Goal: Download file/media

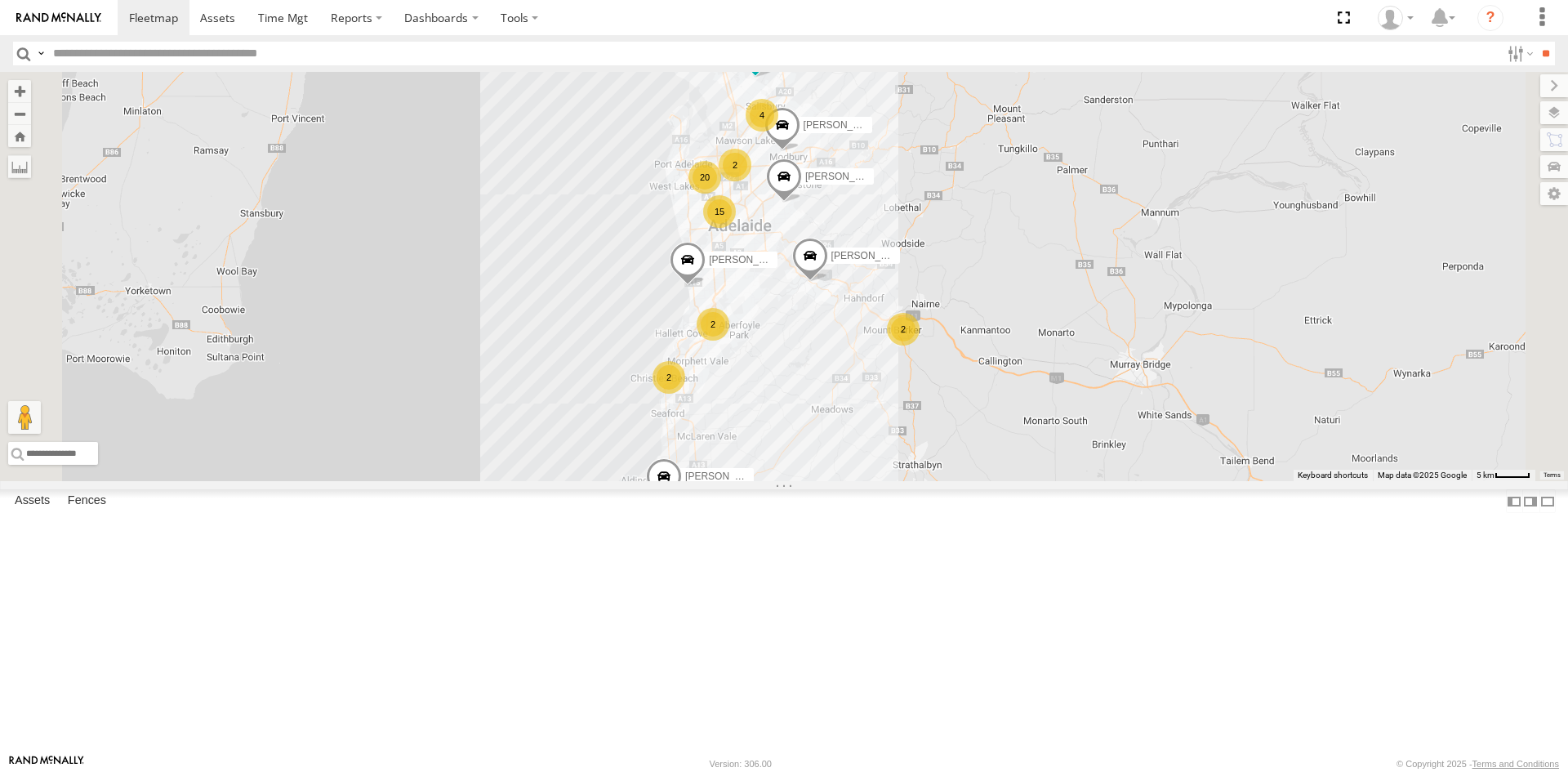
click at [0, 0] on div "S678CGD - Fridge It Sprinter" at bounding box center [0, 0] width 0 height 0
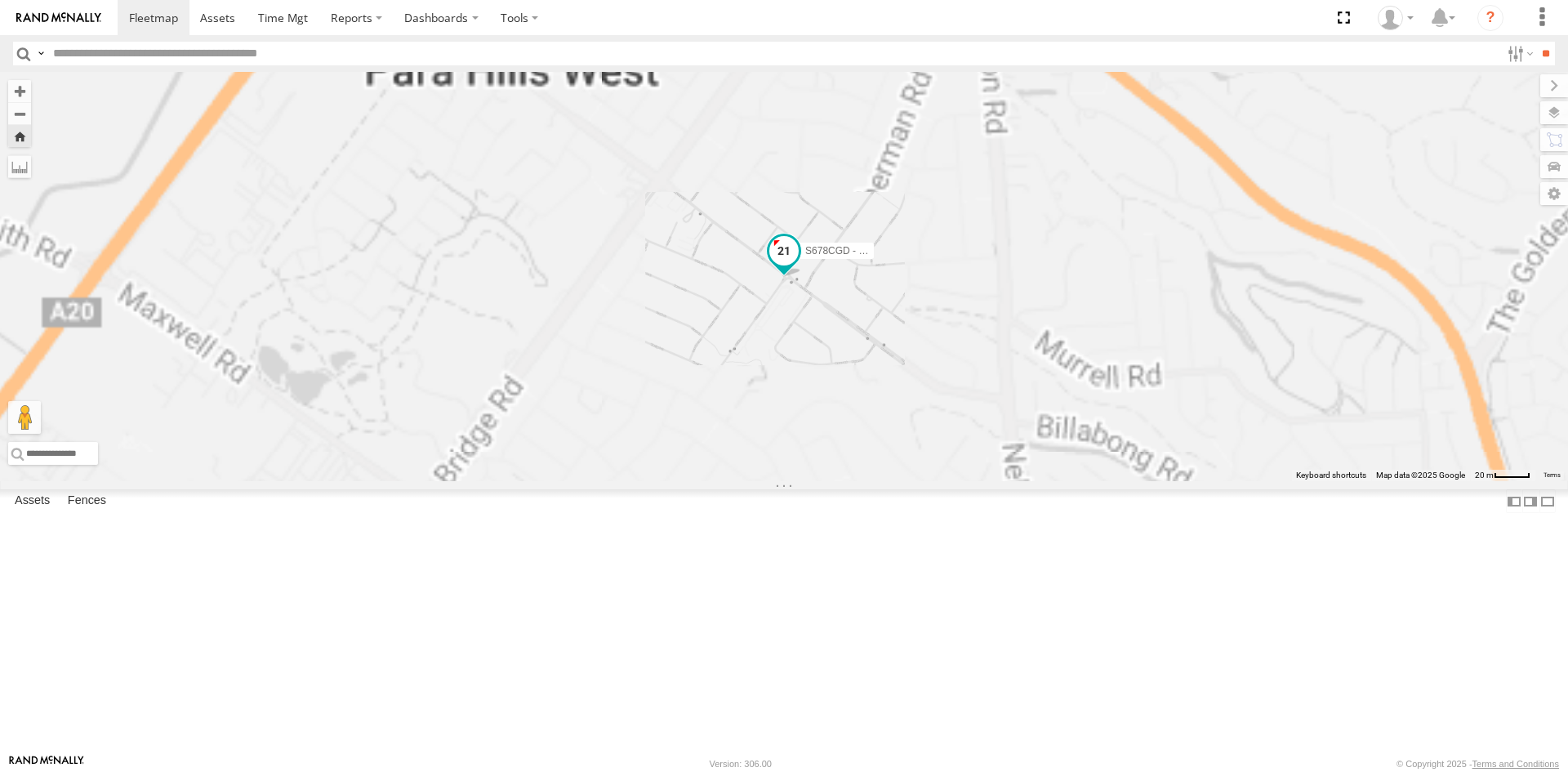
click at [799, 266] on span at bounding box center [784, 251] width 29 height 29
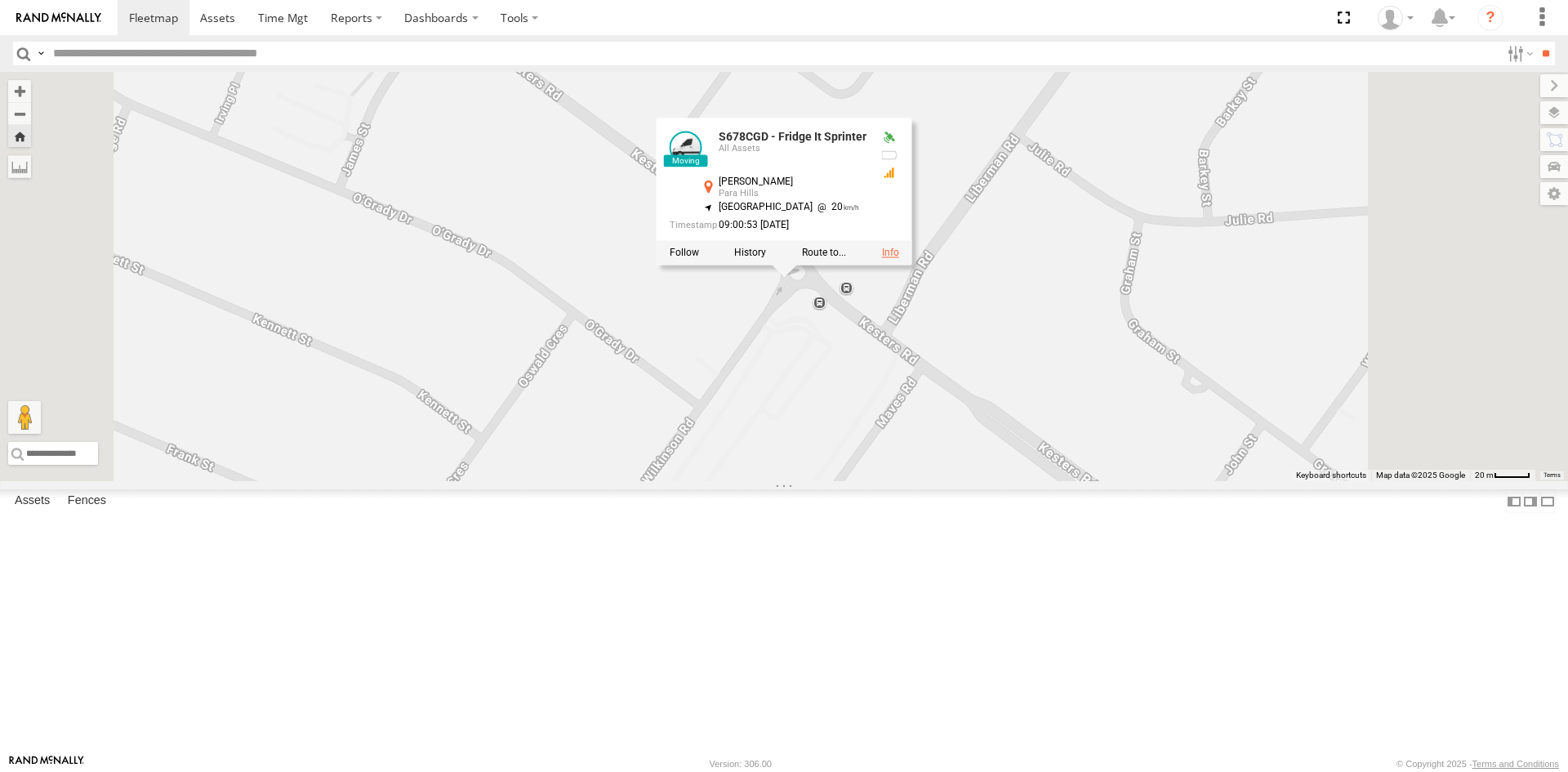
click at [899, 258] on link at bounding box center [891, 252] width 17 height 11
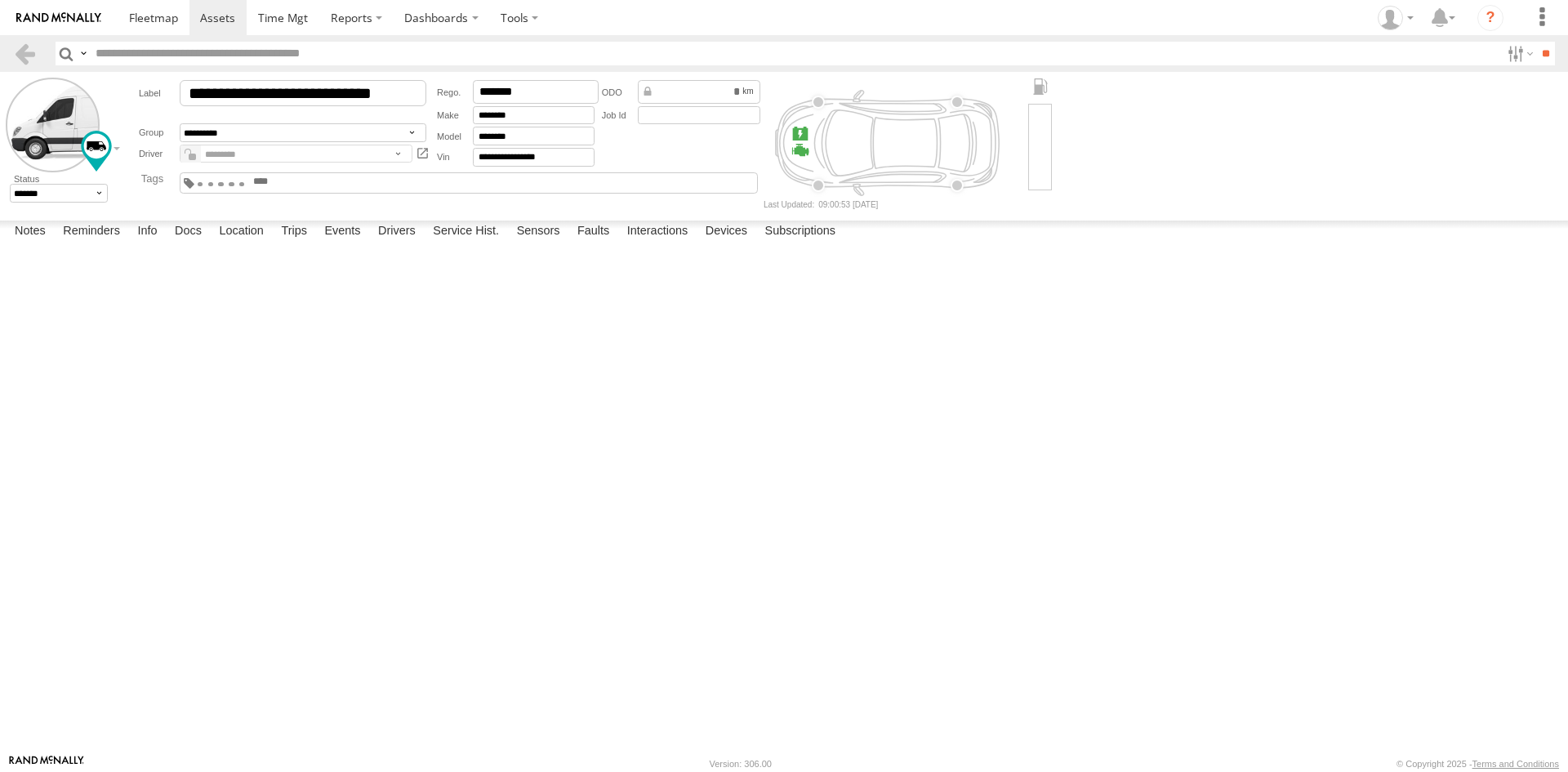
click at [330, 181] on input "text" at bounding box center [290, 181] width 78 height 12
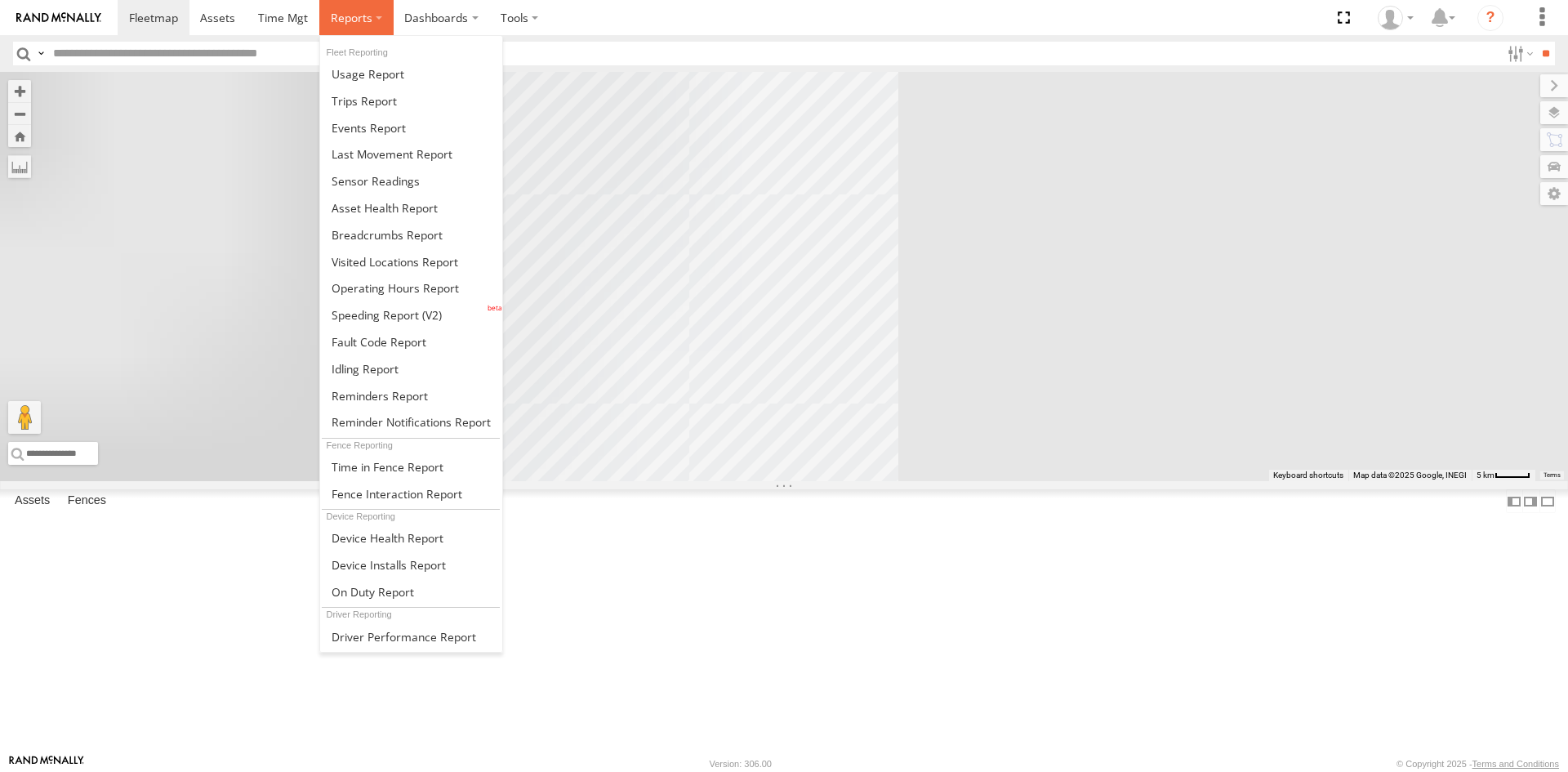
click at [340, 19] on span at bounding box center [351, 17] width 41 height 16
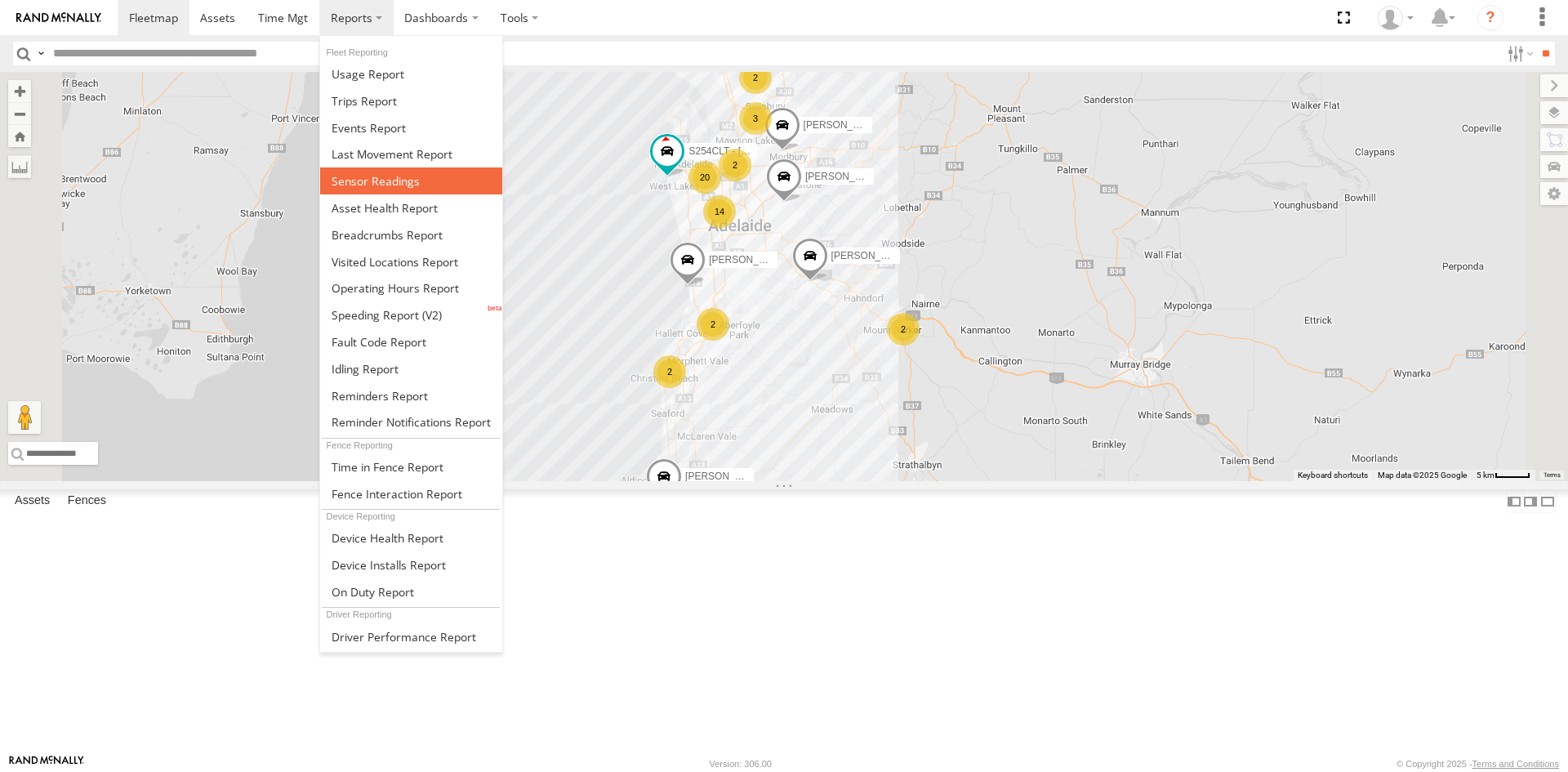
click at [414, 179] on span at bounding box center [376, 180] width 88 height 16
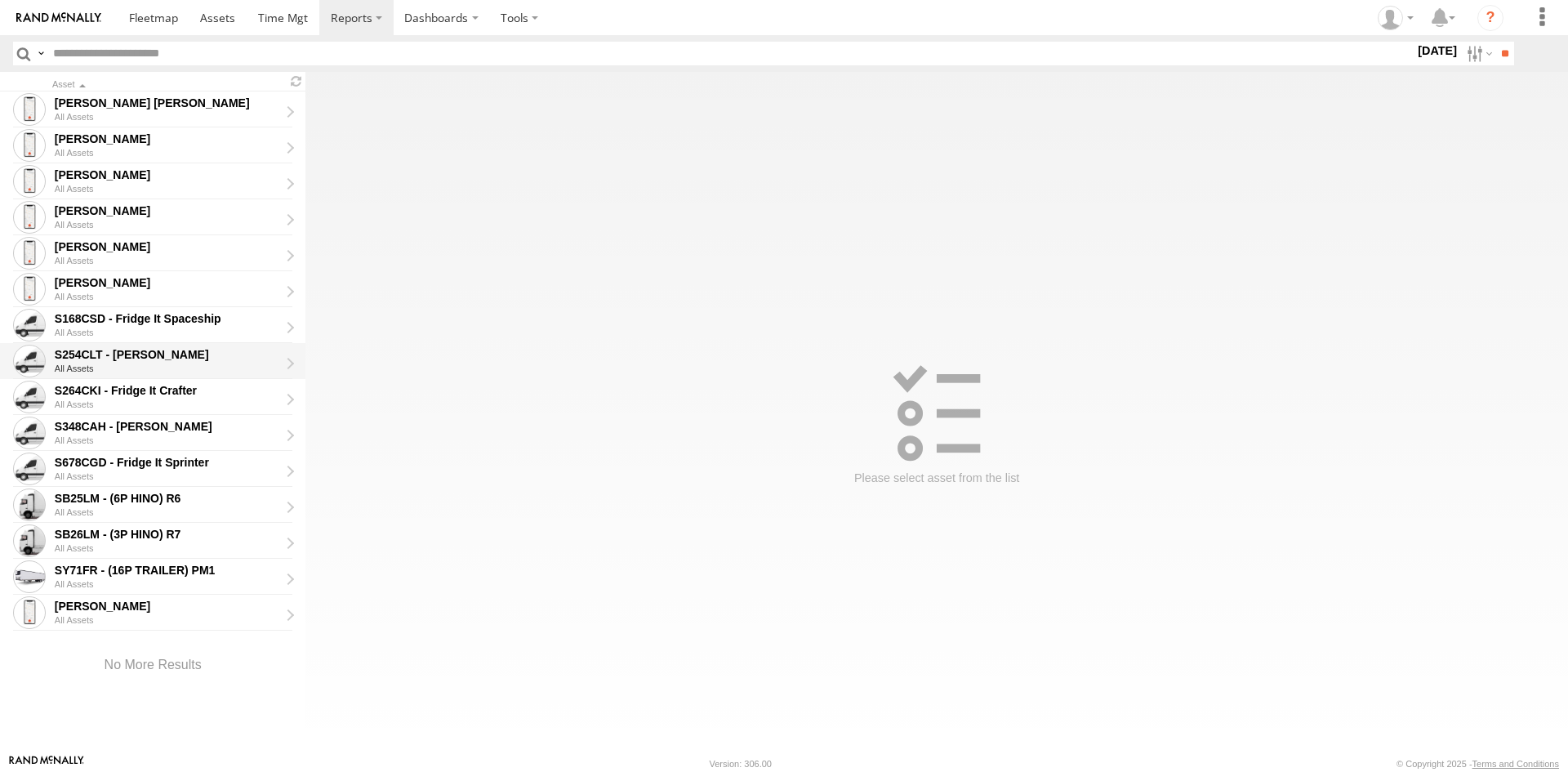
click at [199, 363] on div "All Assets" at bounding box center [173, 368] width 236 height 10
type input "**********"
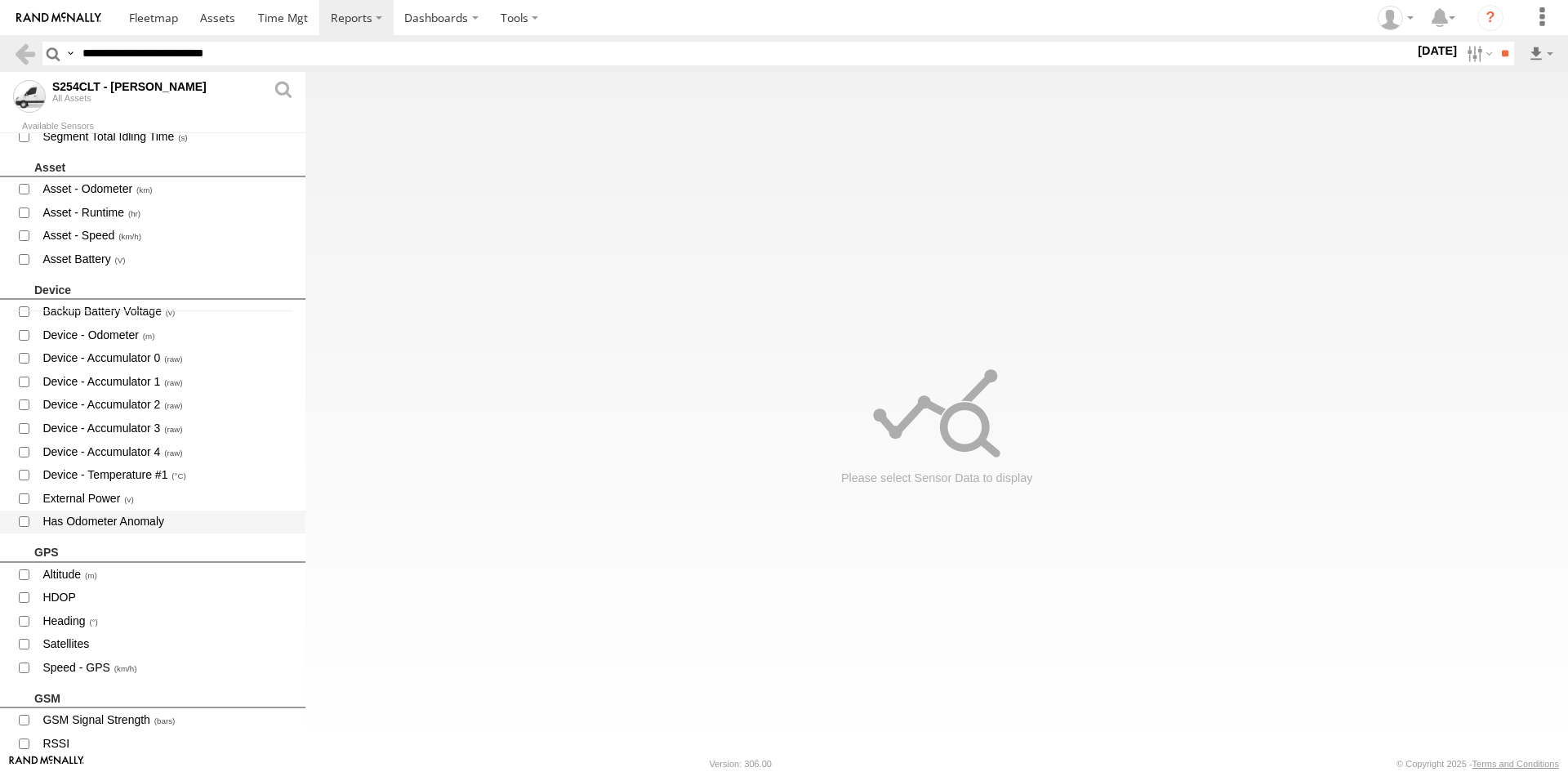
scroll to position [572, 0]
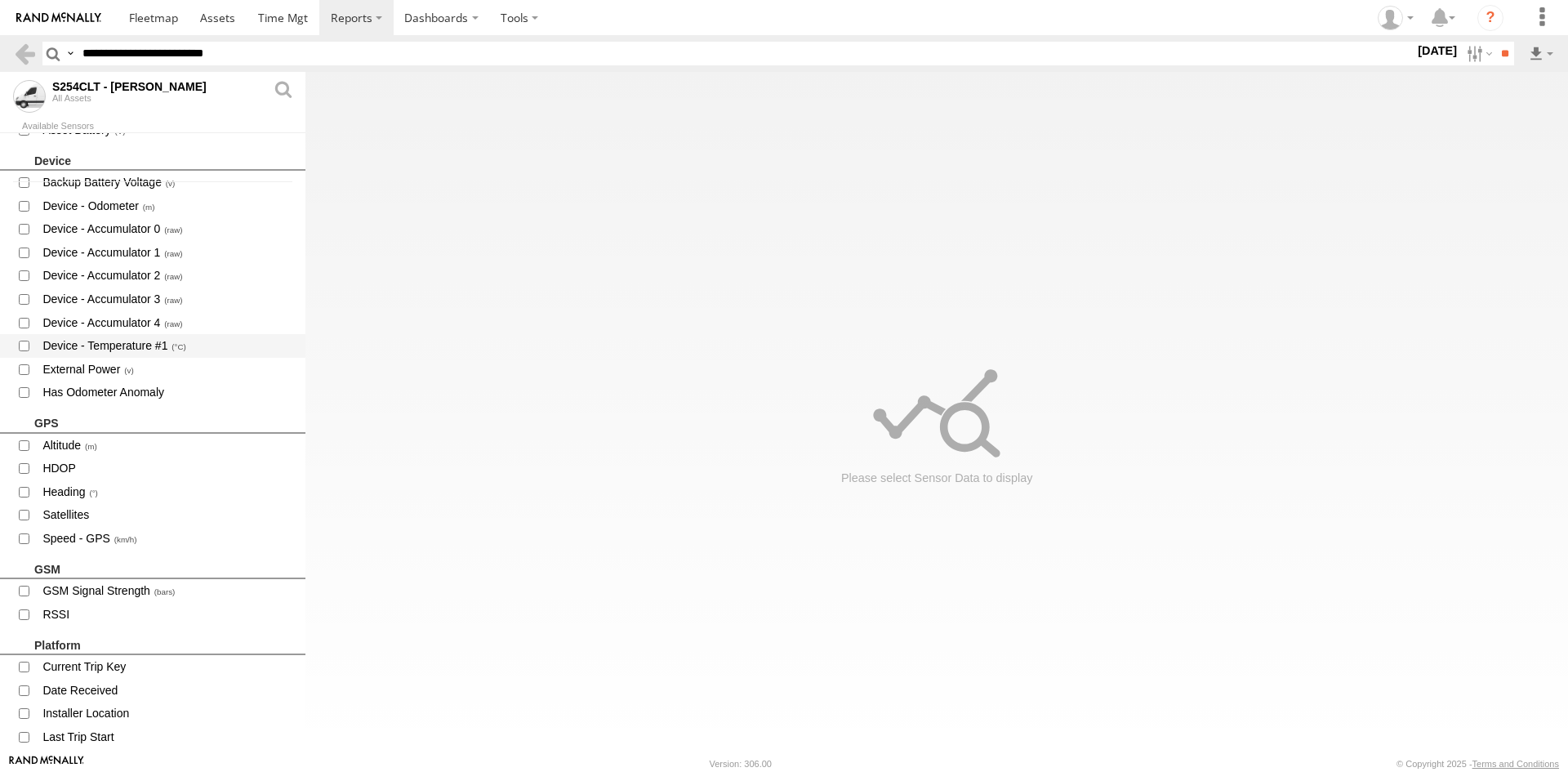
click at [124, 342] on span "Device - Temperature #1" at bounding box center [166, 346] width 253 height 20
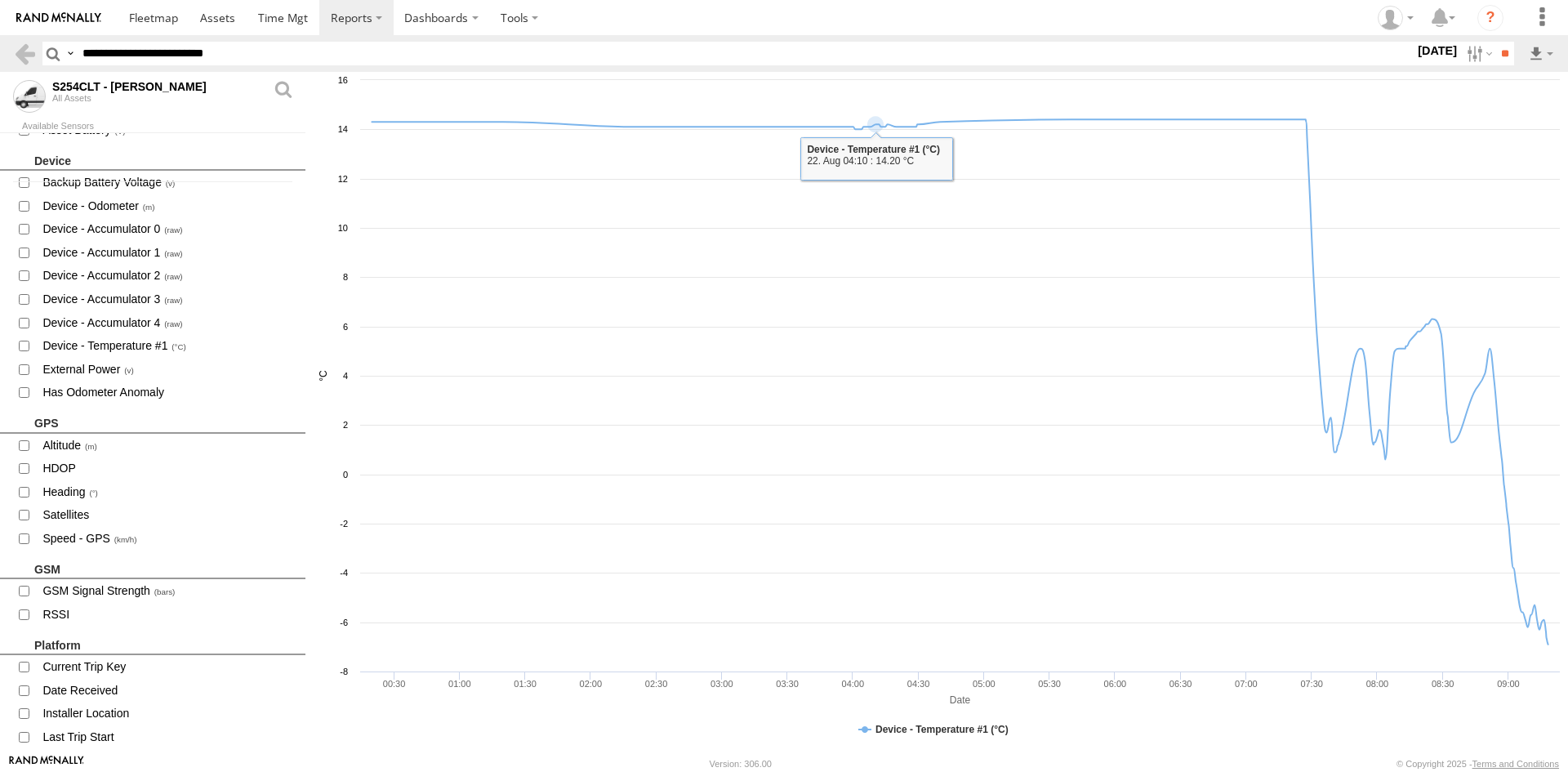
drag, startPoint x: 1249, startPoint y: 687, endPoint x: 958, endPoint y: 690, distance: 291.0
click at [958, 690] on icon "Created with Highcharts 6.0.7 Date °C Device - Temperature #1 (°C) 00:30 01:00 …" at bounding box center [937, 413] width 1263 height 682
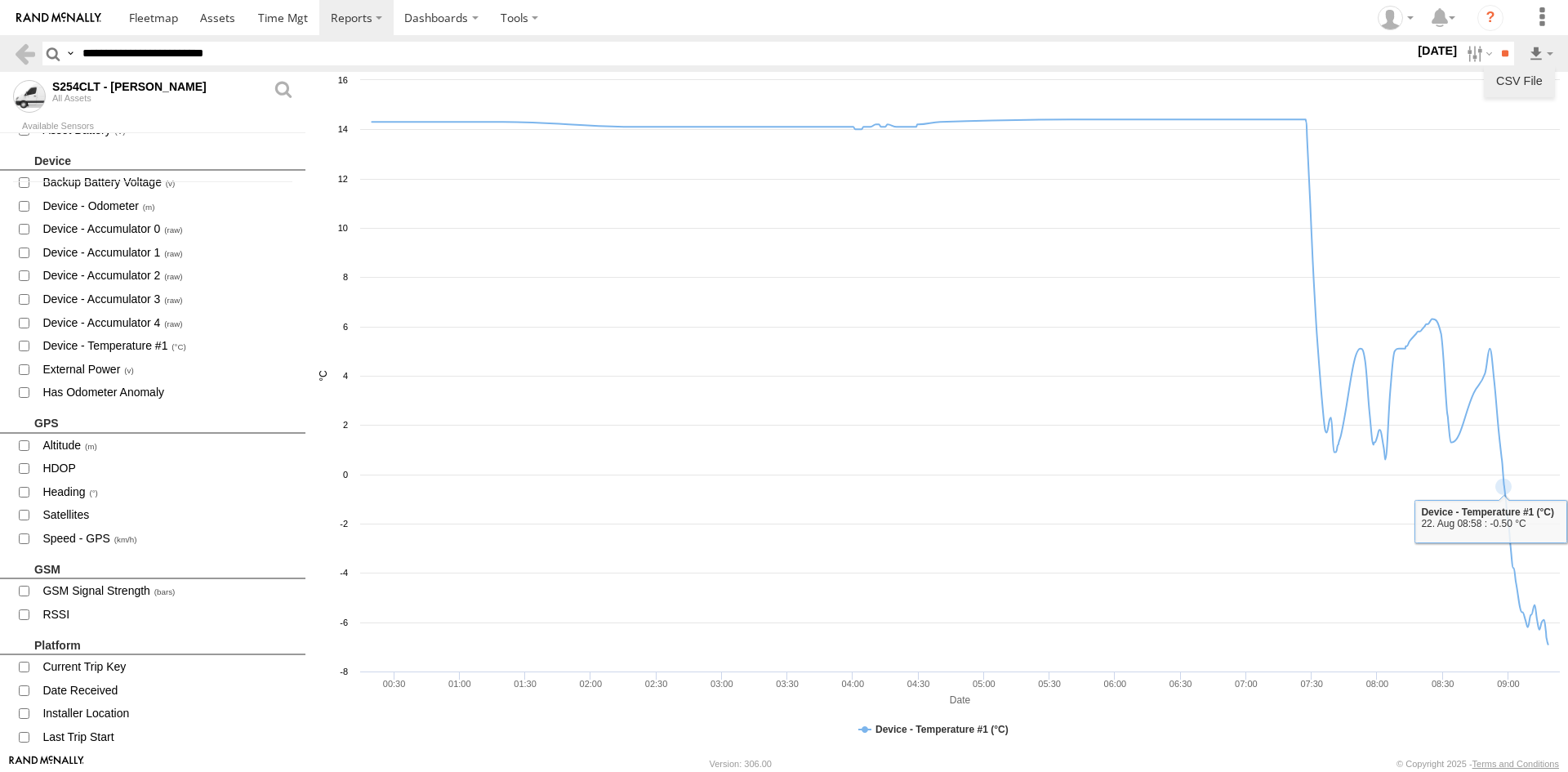
click at [1523, 78] on link "CSV File" at bounding box center [1518, 81] width 58 height 25
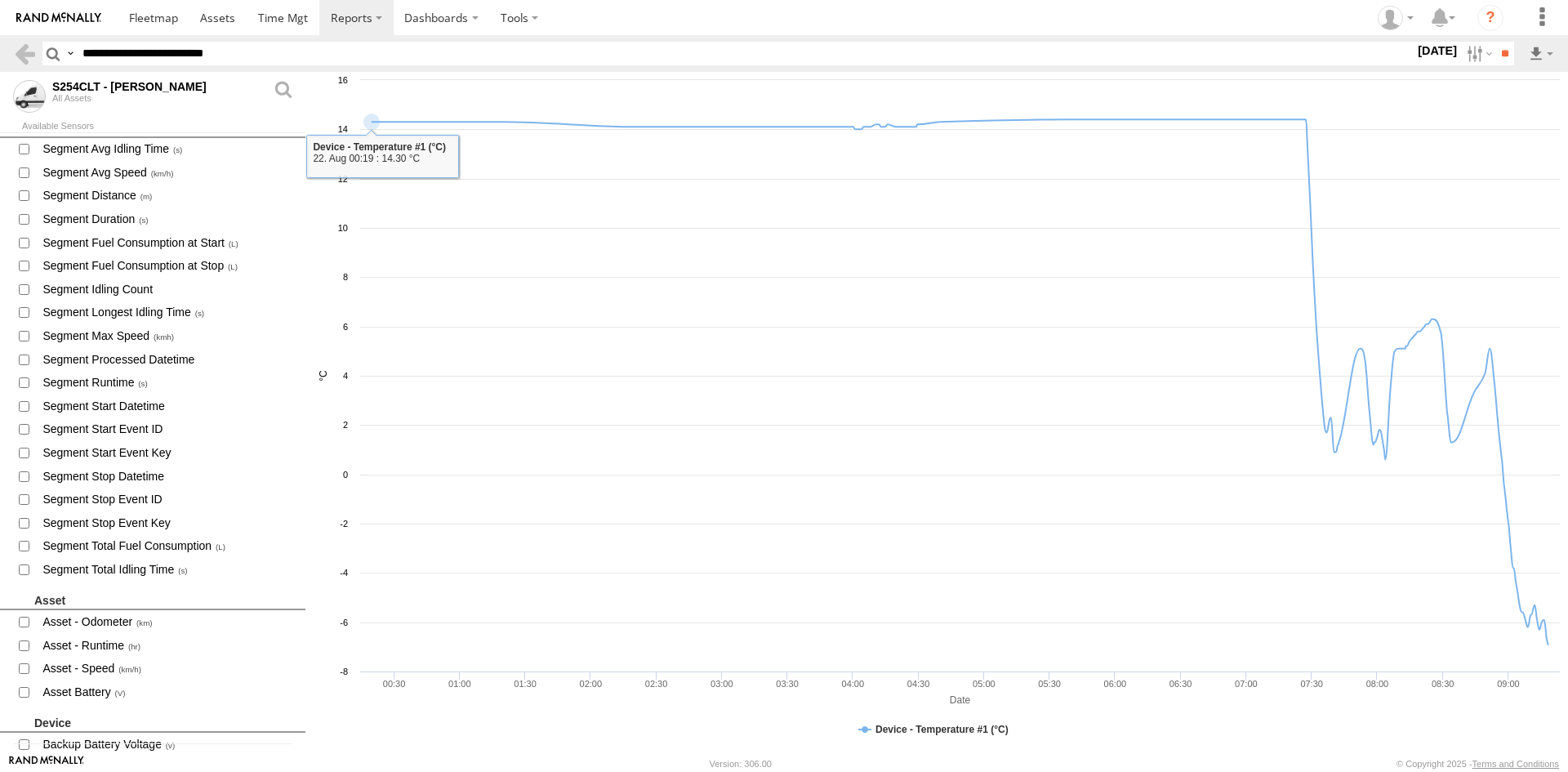
scroll to position [0, 0]
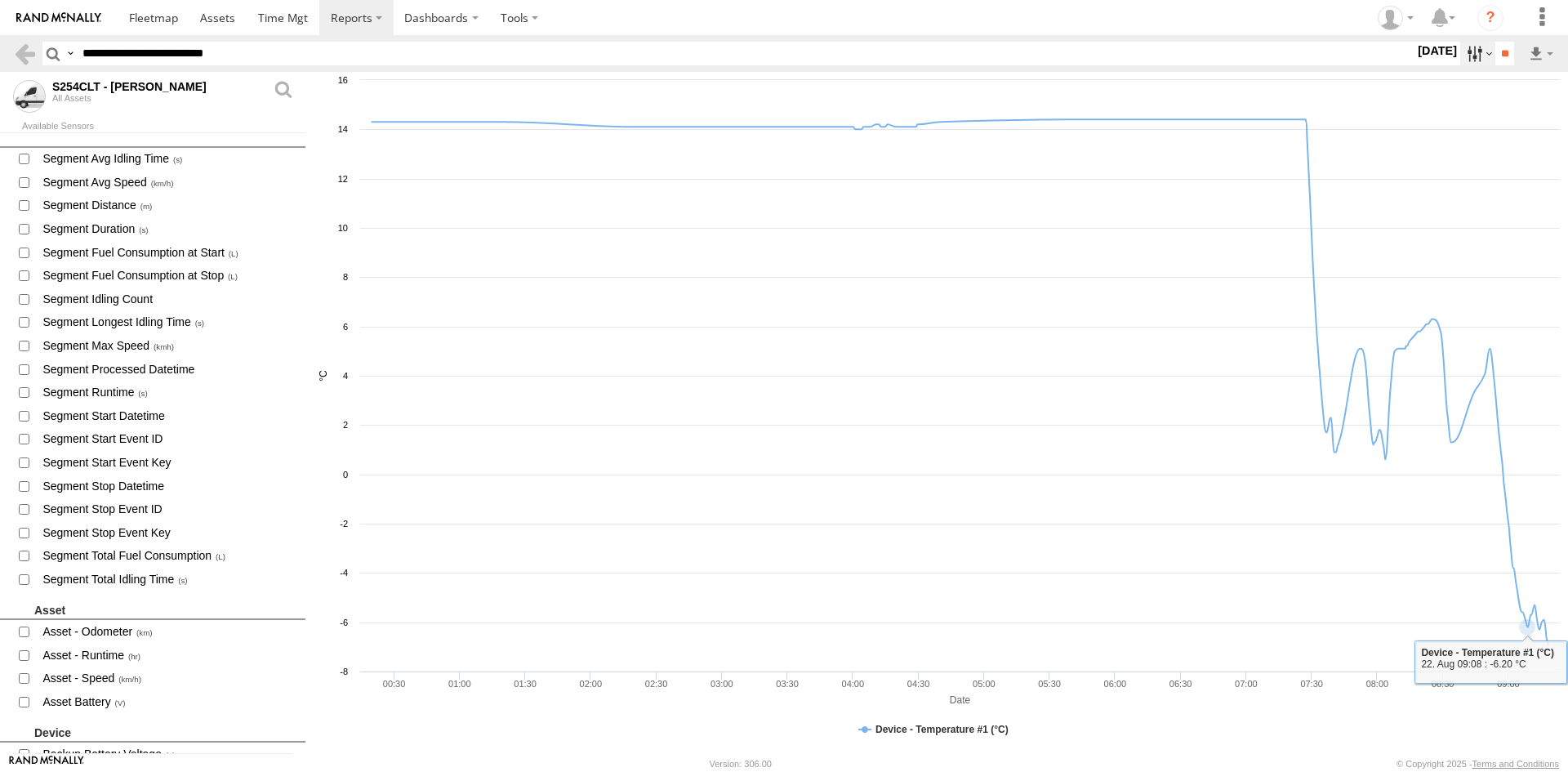
click at [1475, 56] on label at bounding box center [1478, 53] width 35 height 24
click at [0, 0] on label at bounding box center [0, 0] width 0 height 0
click at [1503, 56] on input "**" at bounding box center [1505, 53] width 18 height 24
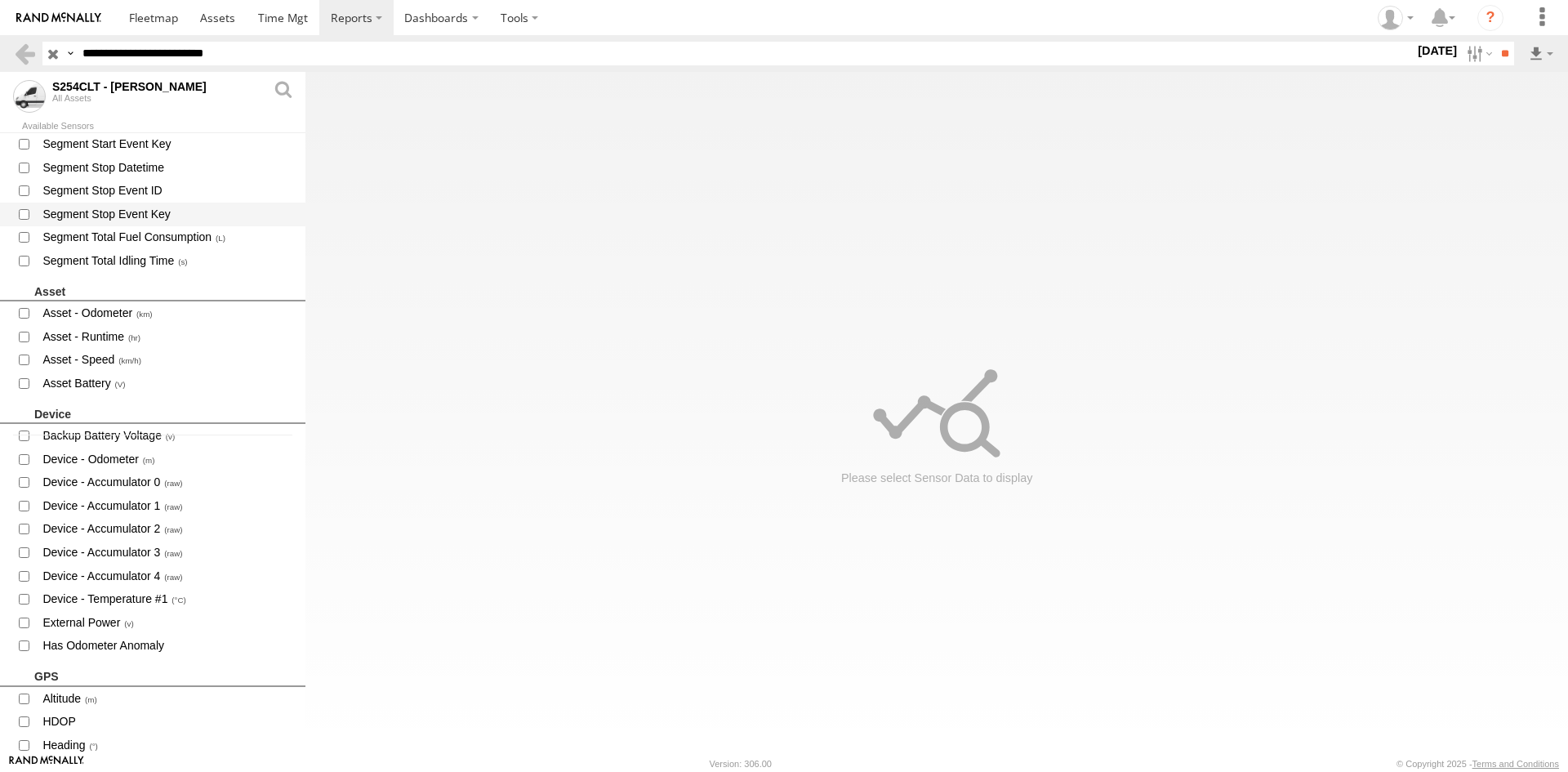
scroll to position [326, 0]
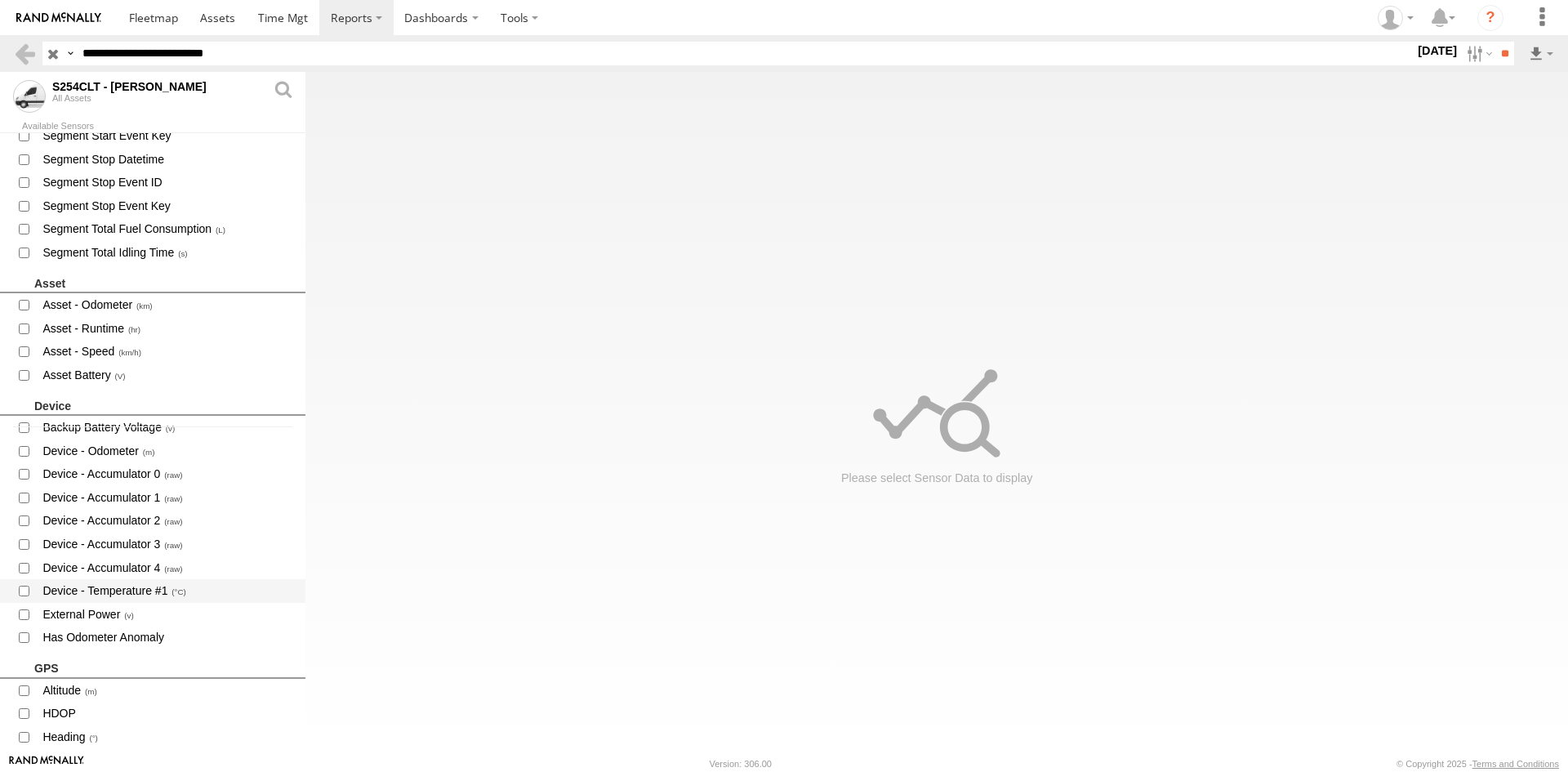
click at [152, 592] on span "Device - Temperature #1" at bounding box center [166, 591] width 253 height 20
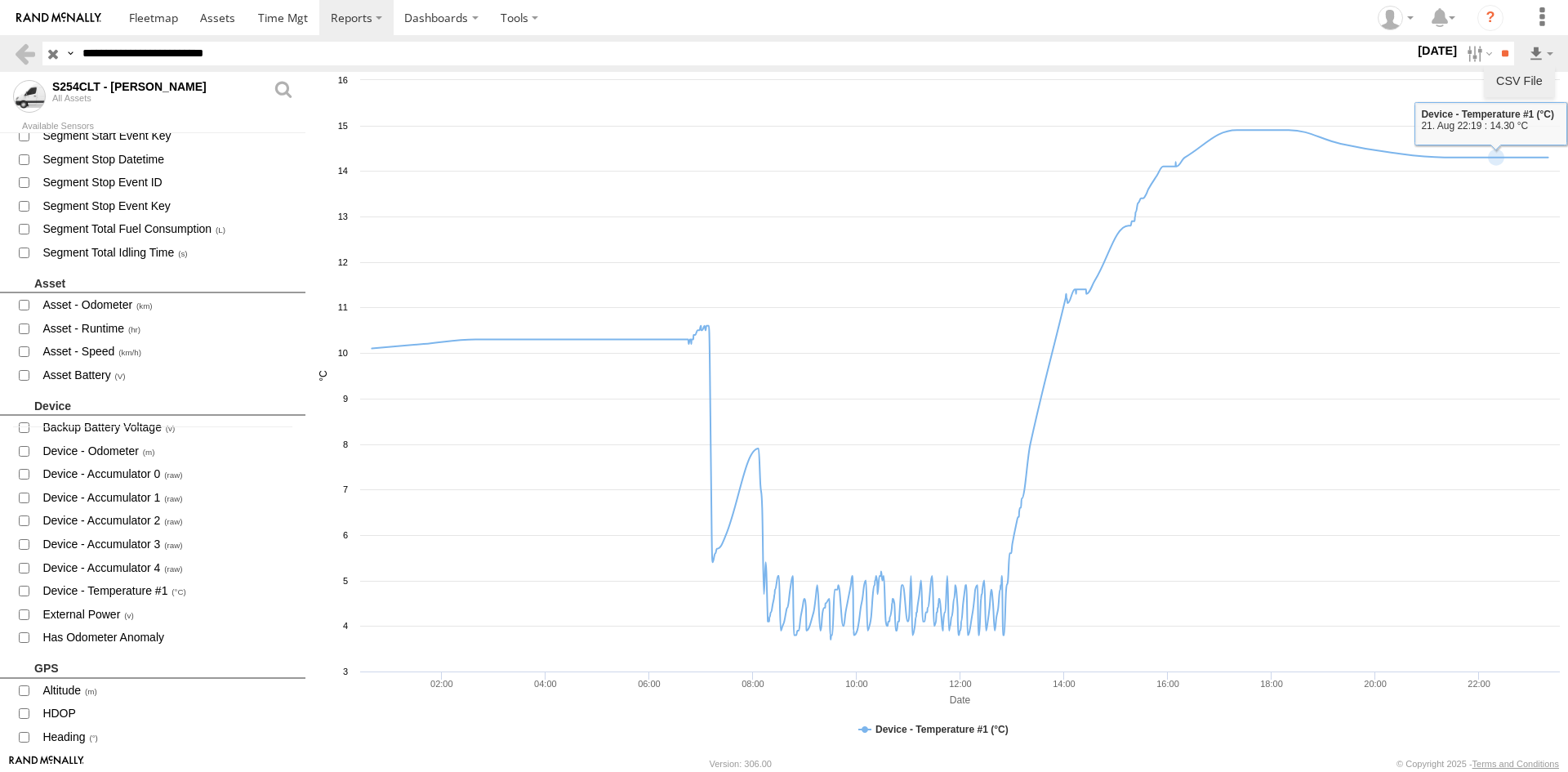
click at [1524, 78] on link "CSV File" at bounding box center [1518, 81] width 58 height 25
